Goal: Find specific page/section: Find specific page/section

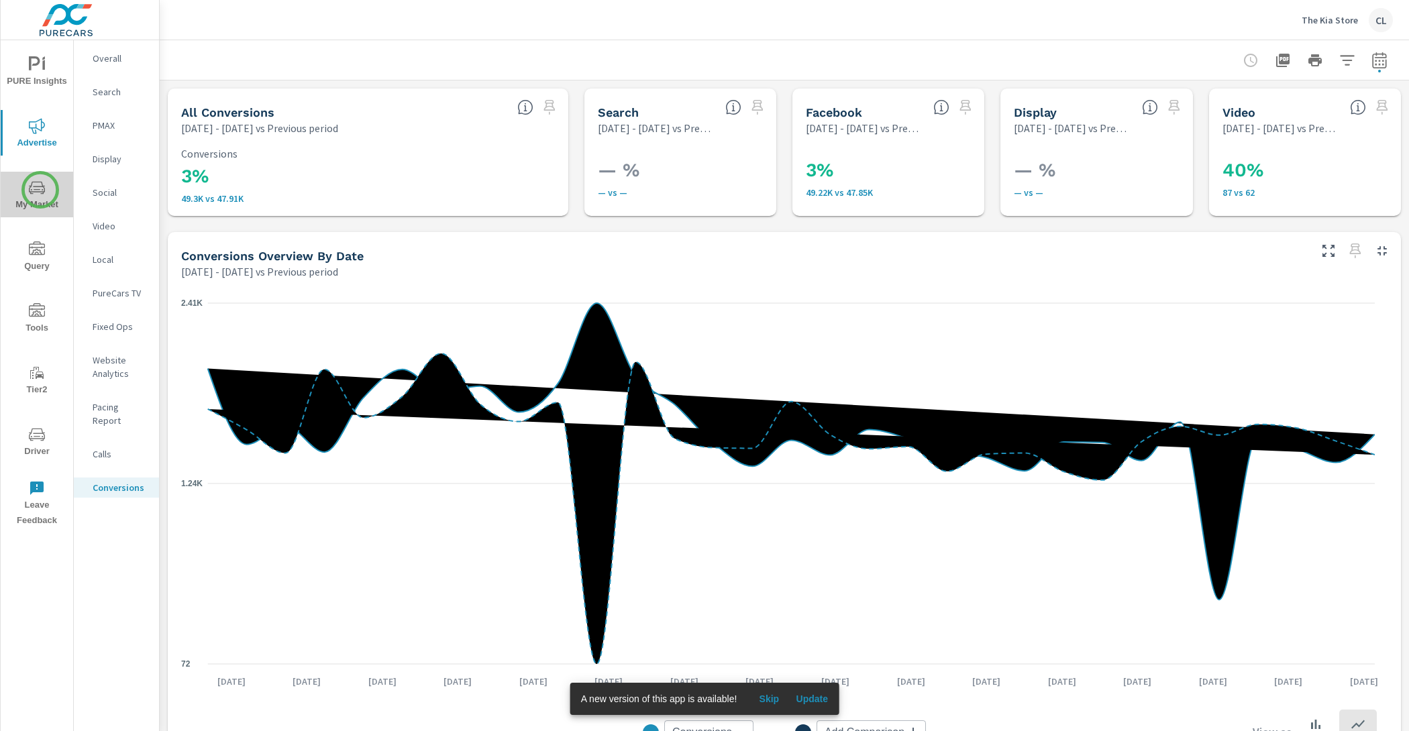
click at [40, 190] on icon "nav menu" at bounding box center [37, 188] width 16 height 16
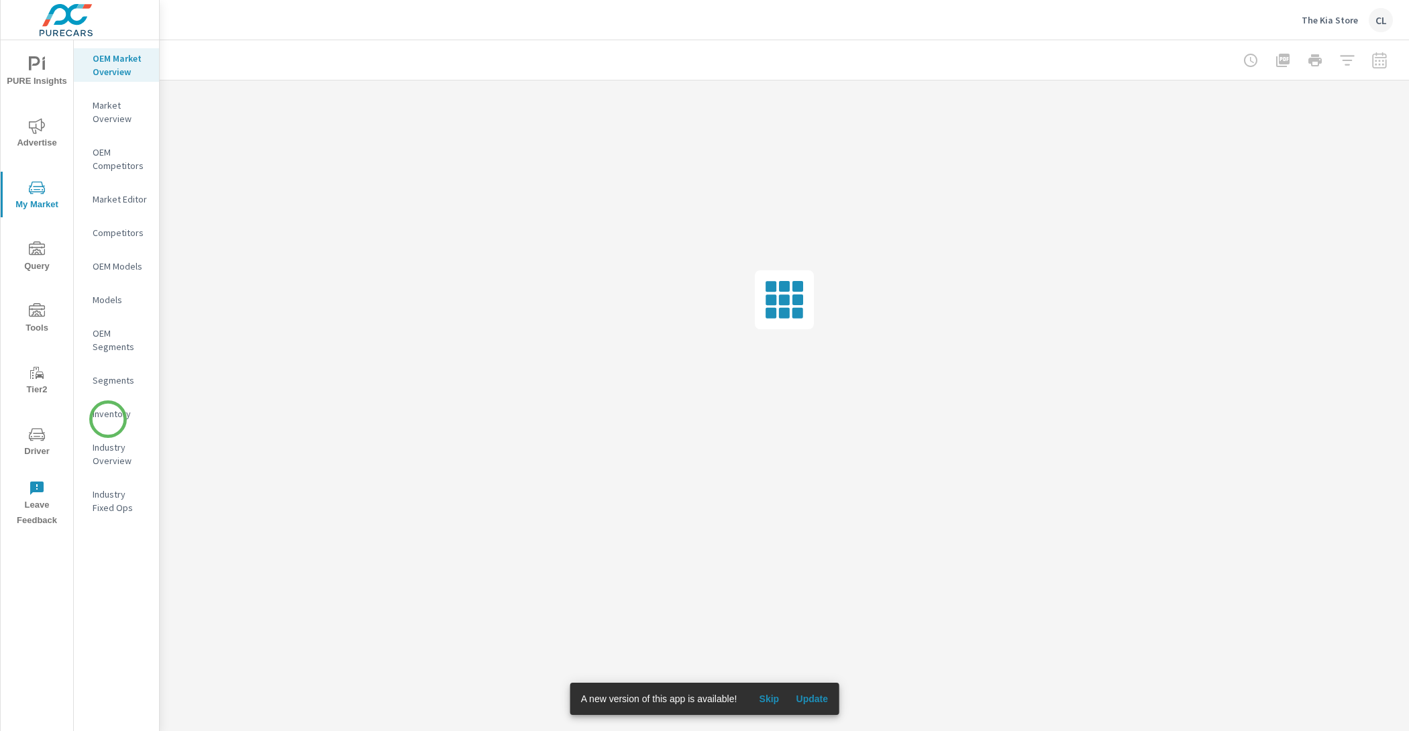
click at [108, 419] on p "Inventory" at bounding box center [121, 413] width 56 height 13
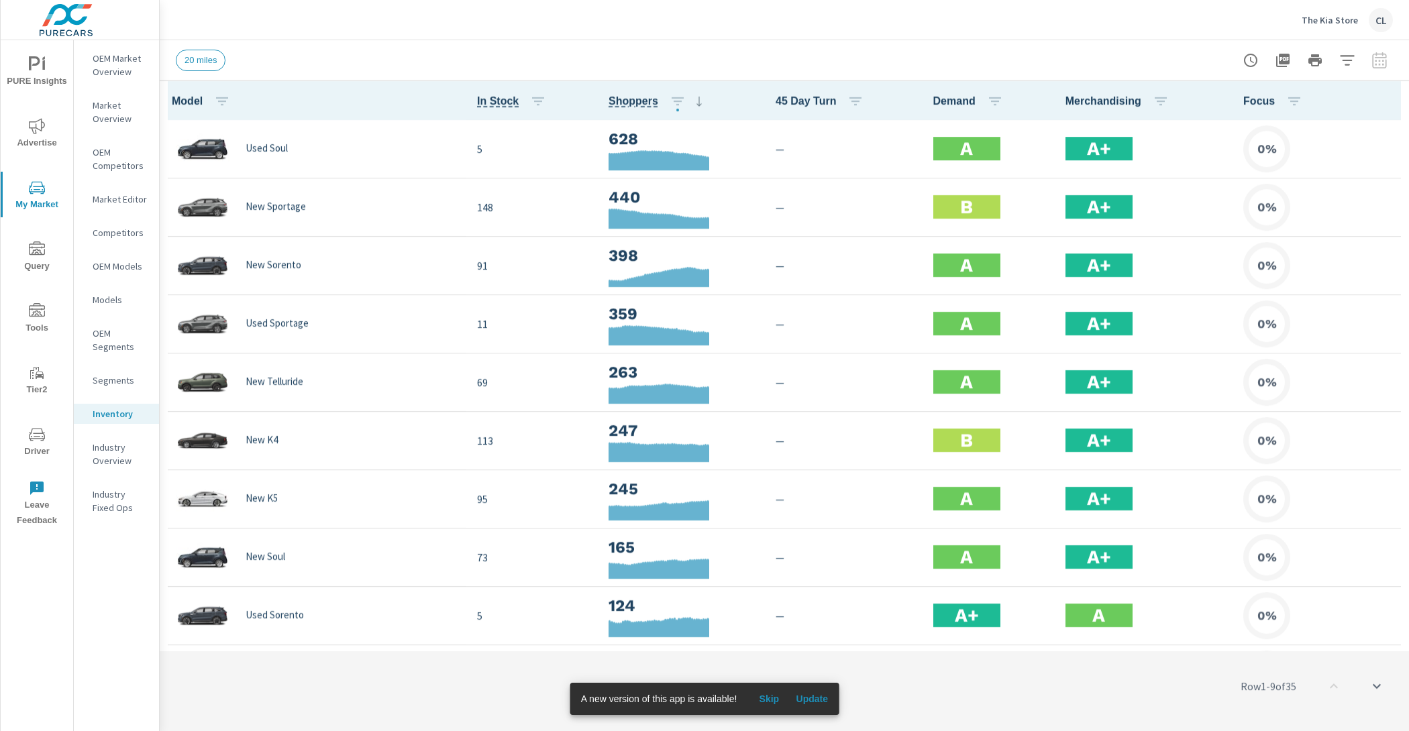
scroll to position [1, 0]
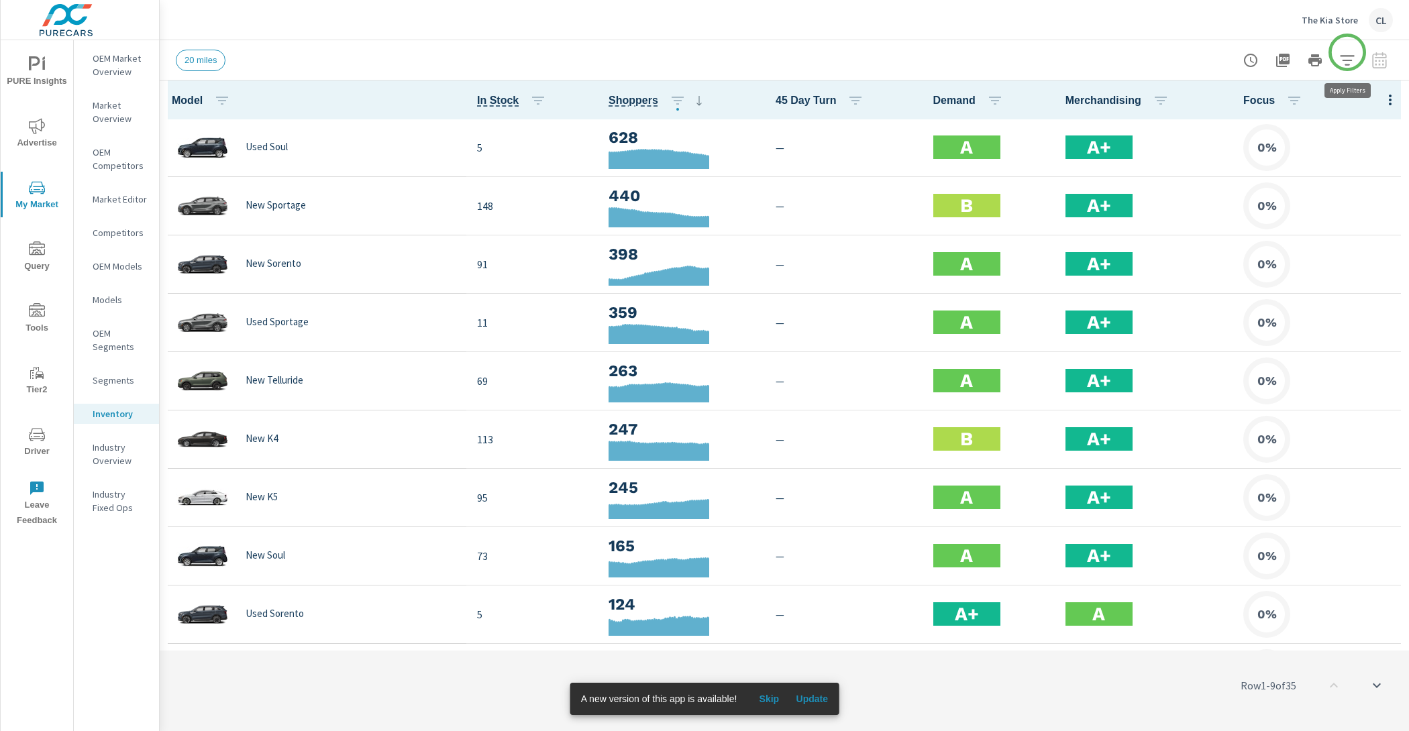
click at [1347, 52] on icon "button" at bounding box center [1347, 60] width 16 height 16
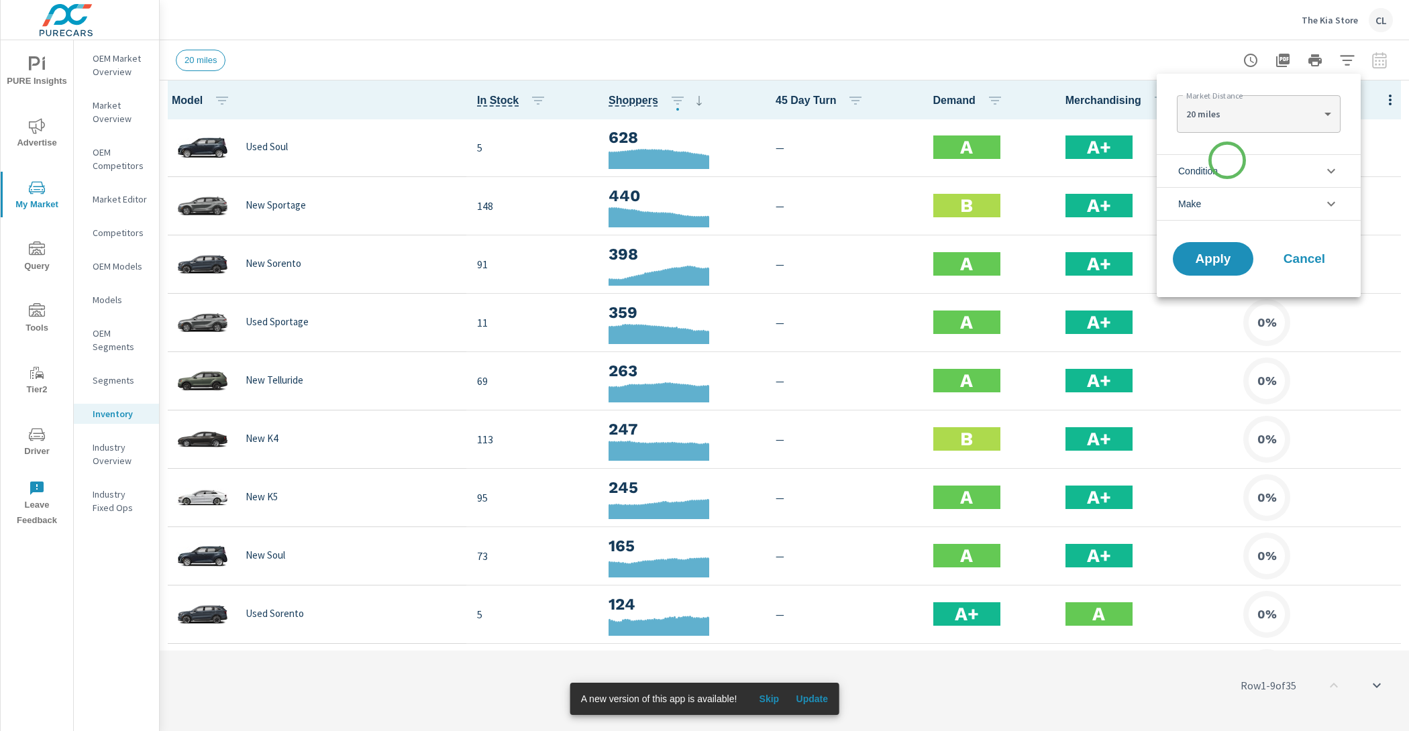
click at [1225, 168] on li "Condition" at bounding box center [1258, 170] width 204 height 33
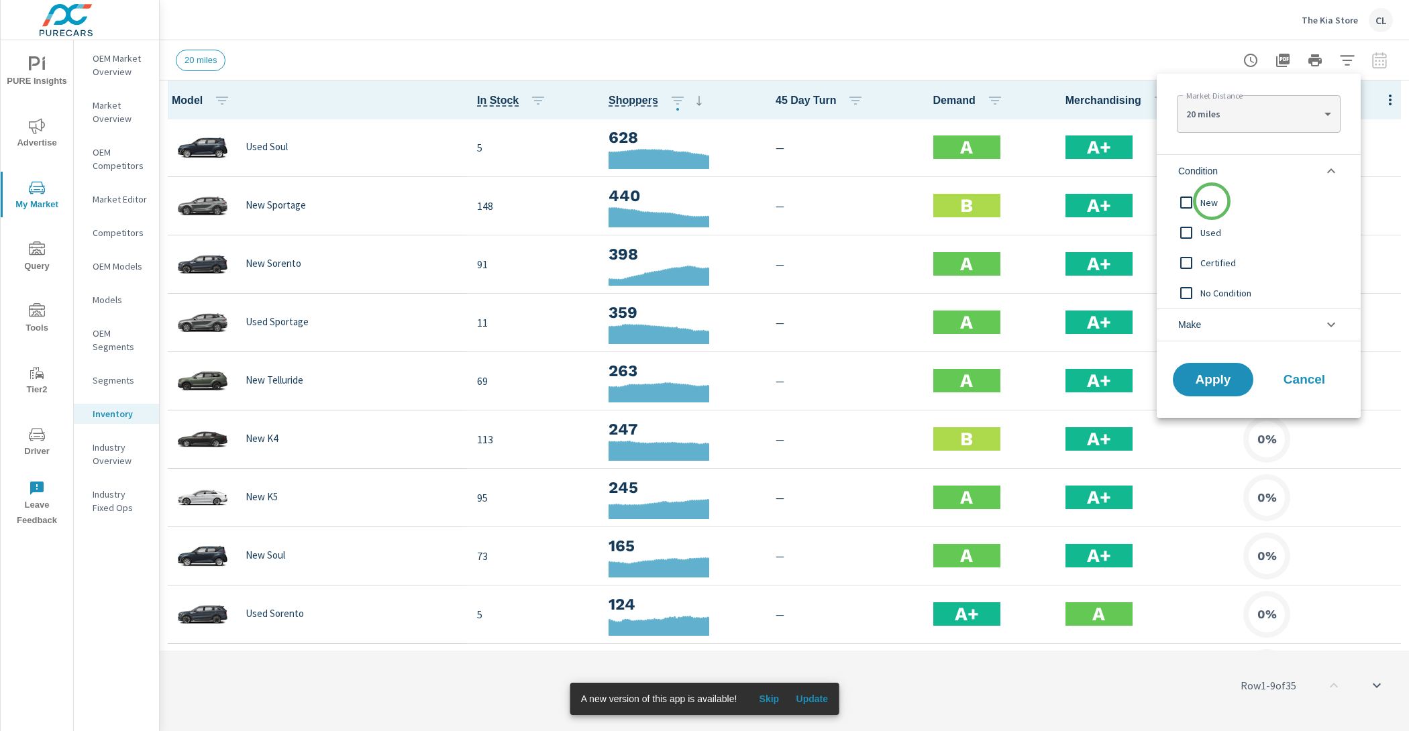
click at [1211, 201] on span "New" at bounding box center [1273, 203] width 147 height 16
click at [1215, 319] on li "Make" at bounding box center [1258, 325] width 204 height 34
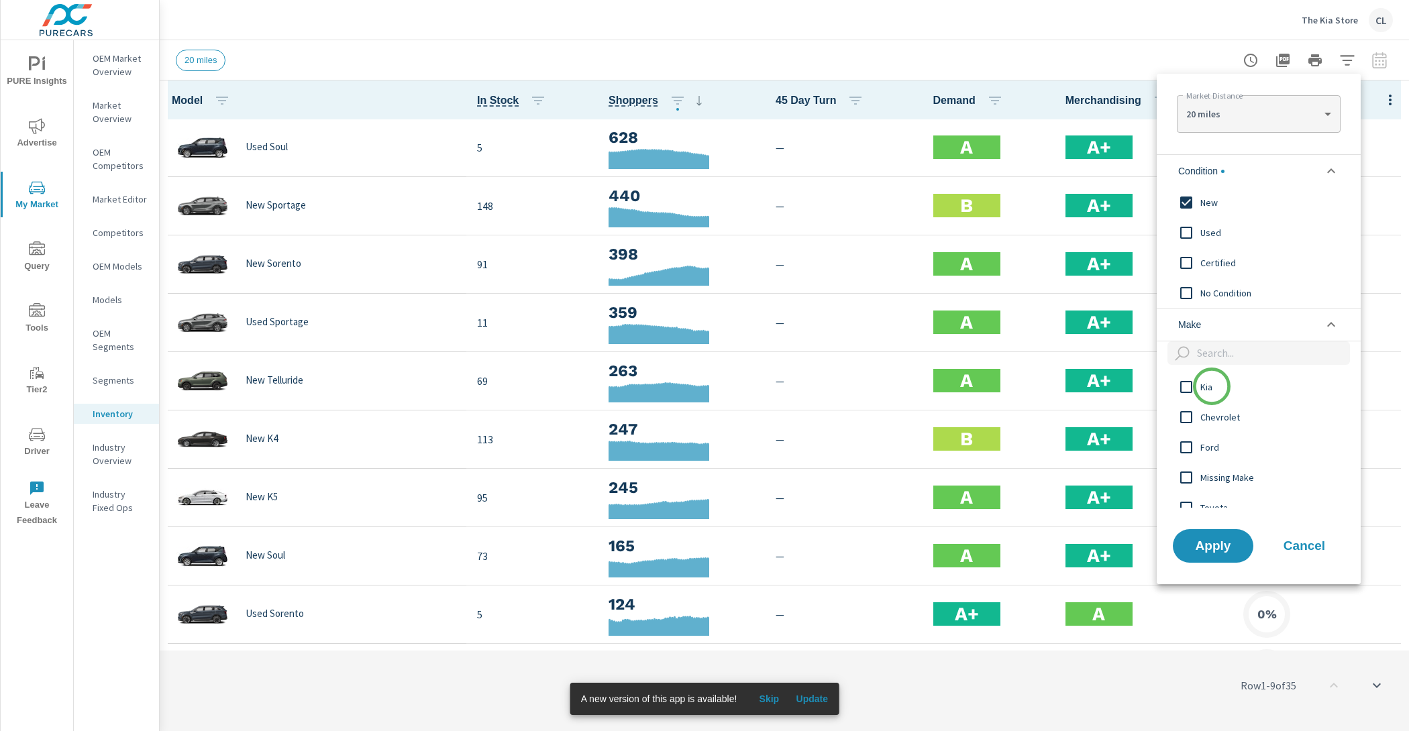
click at [1211, 387] on span "Kia" at bounding box center [1273, 387] width 147 height 16
click at [1218, 555] on button "Apply" at bounding box center [1212, 546] width 83 height 35
